Goal: Find specific page/section: Find specific page/section

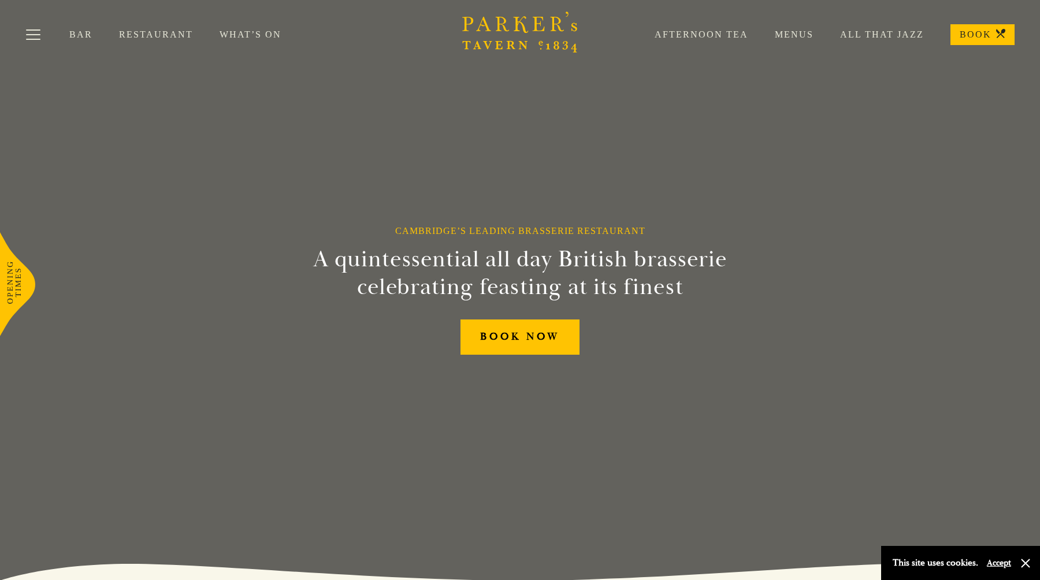
click at [800, 35] on link "Menus" at bounding box center [780, 35] width 65 height 12
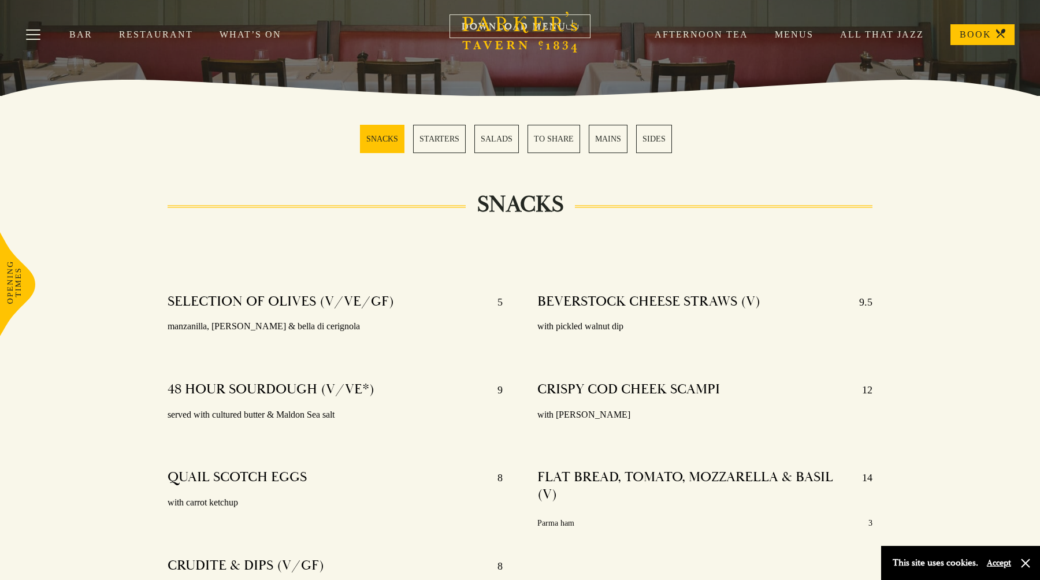
scroll to position [251, 0]
click at [597, 144] on link "MAINS" at bounding box center [608, 138] width 39 height 28
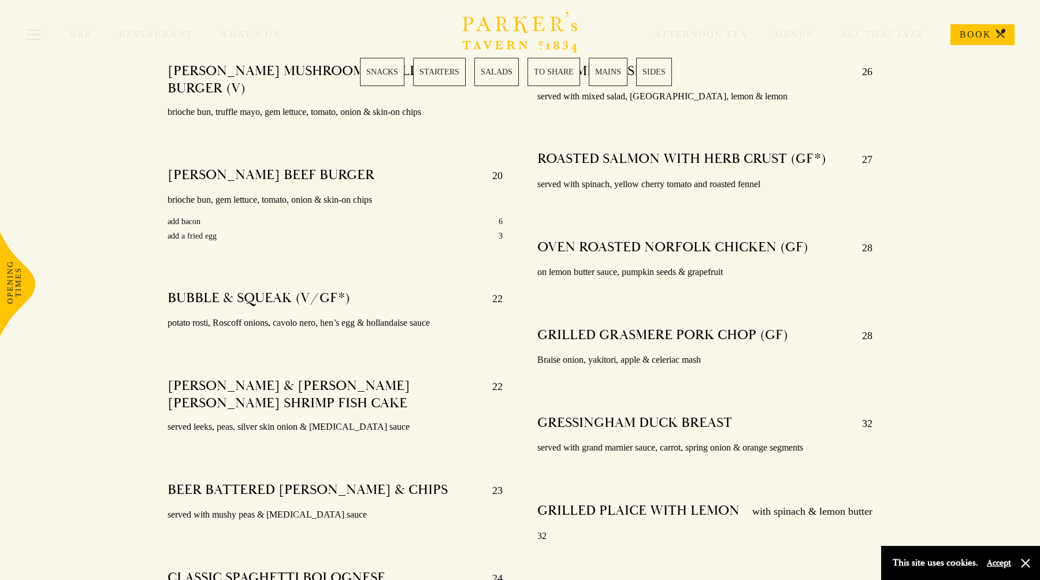
scroll to position [2089, 0]
